Goal: Find contact information: Find contact information

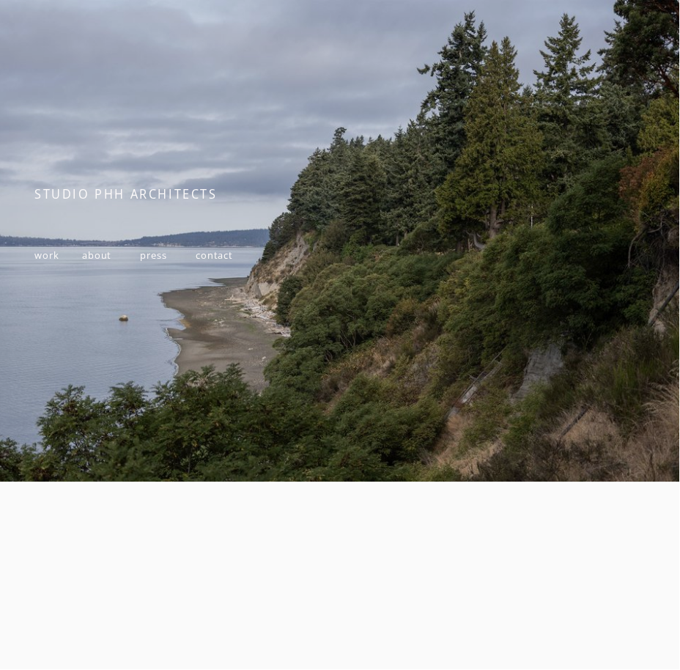
click at [103, 257] on span "about" at bounding box center [97, 254] width 30 height 13
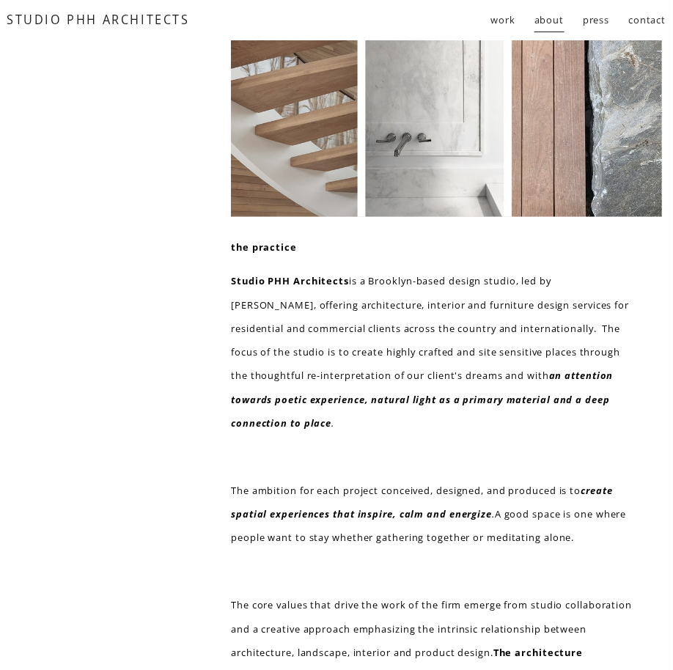
click at [501, 20] on span "work" at bounding box center [503, 19] width 25 height 23
click at [0, 0] on span "residential" at bounding box center [0, 0] width 0 height 0
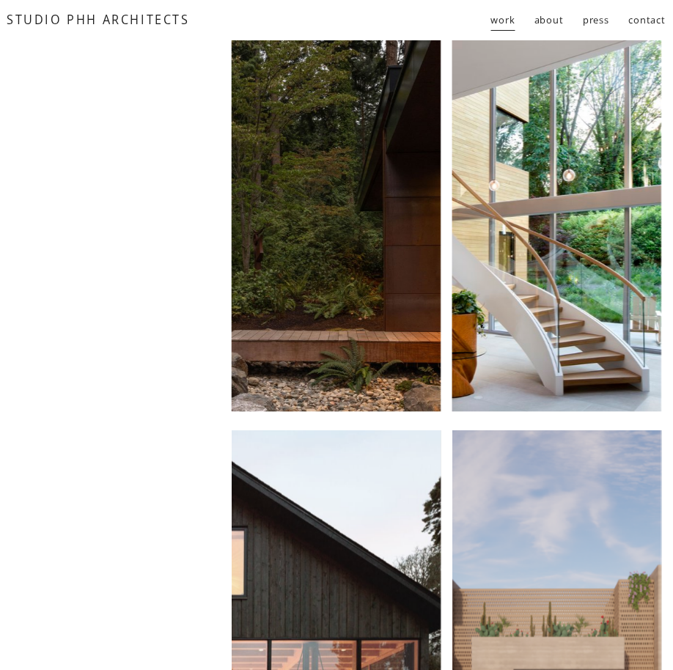
click at [638, 23] on link "contact" at bounding box center [647, 20] width 37 height 26
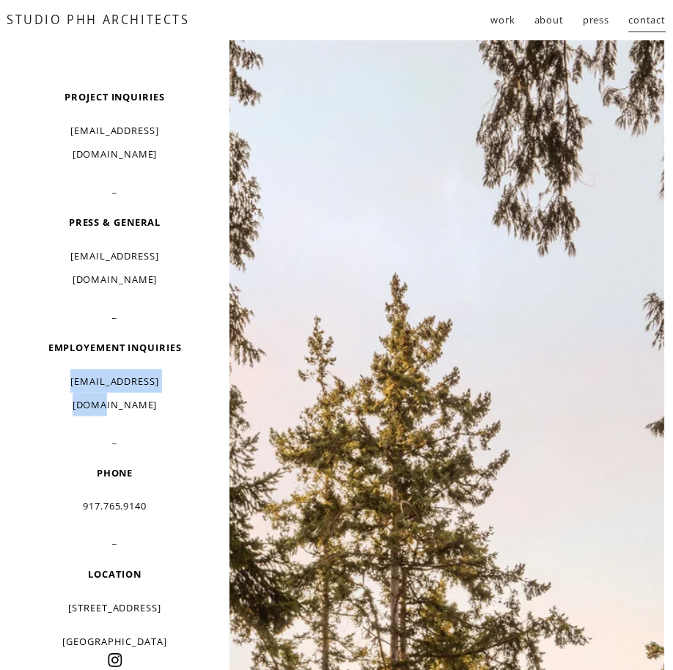
drag, startPoint x: 53, startPoint y: 336, endPoint x: 181, endPoint y: 333, distance: 127.5
click at [180, 369] on p "resume@studiophh.com" at bounding box center [115, 393] width 158 height 48
copy p "resume@studiophh.com"
